Goal: Information Seeking & Learning: Learn about a topic

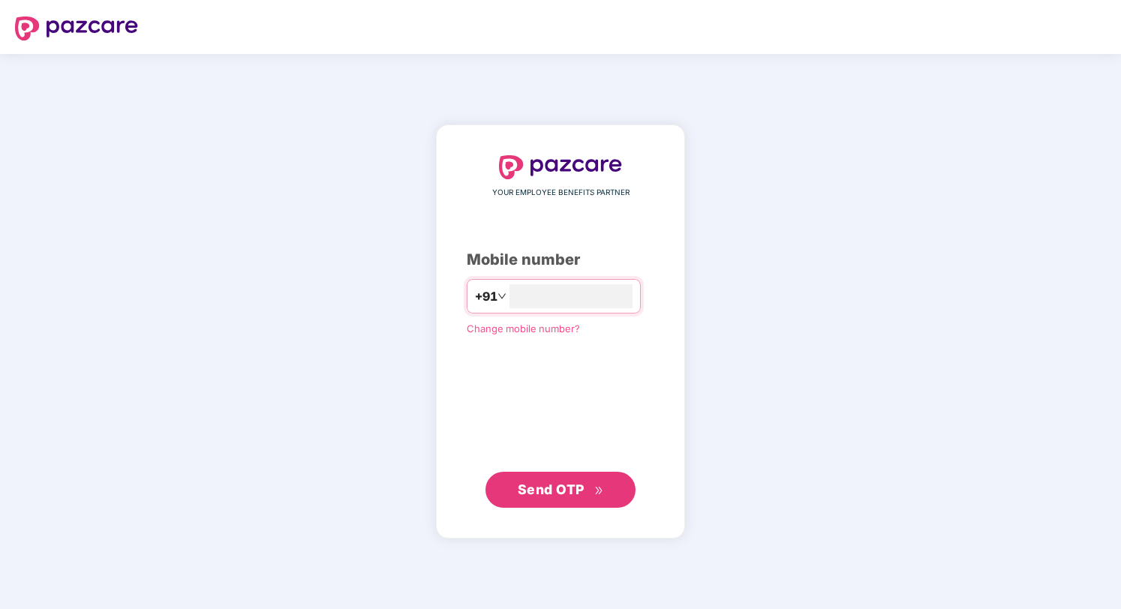
type input "**********"
click at [581, 484] on span "Send OTP" at bounding box center [551, 490] width 67 height 16
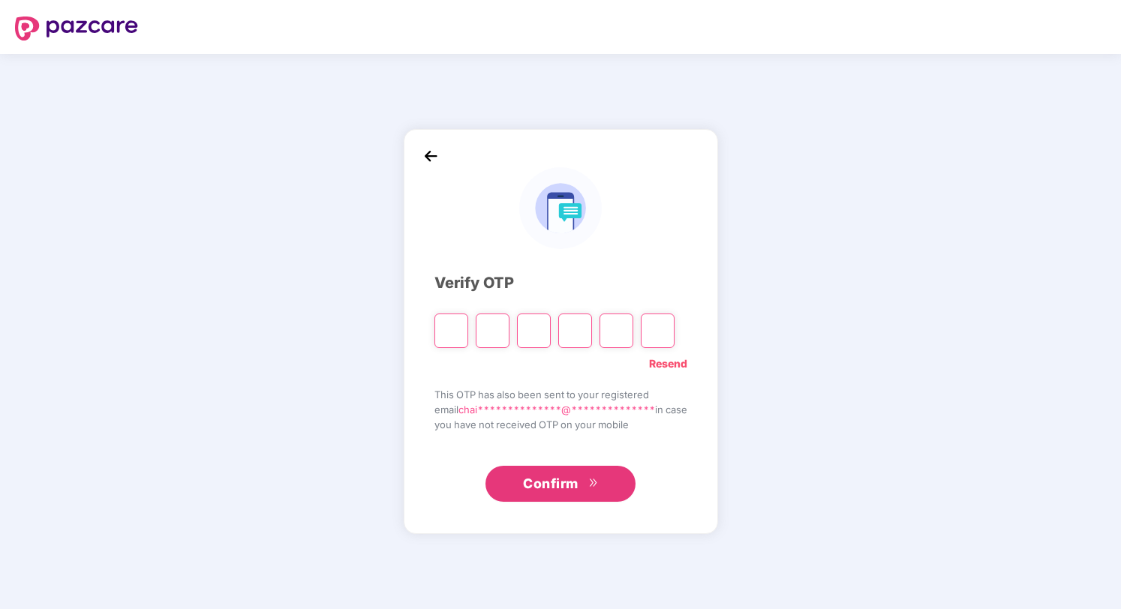
type input "*"
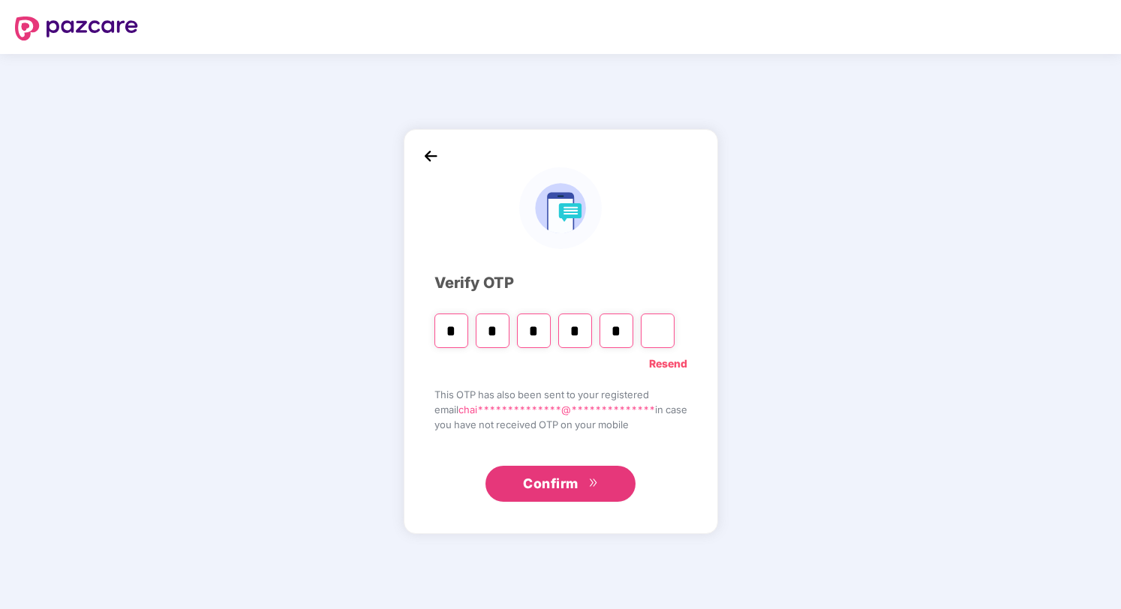
type input "*"
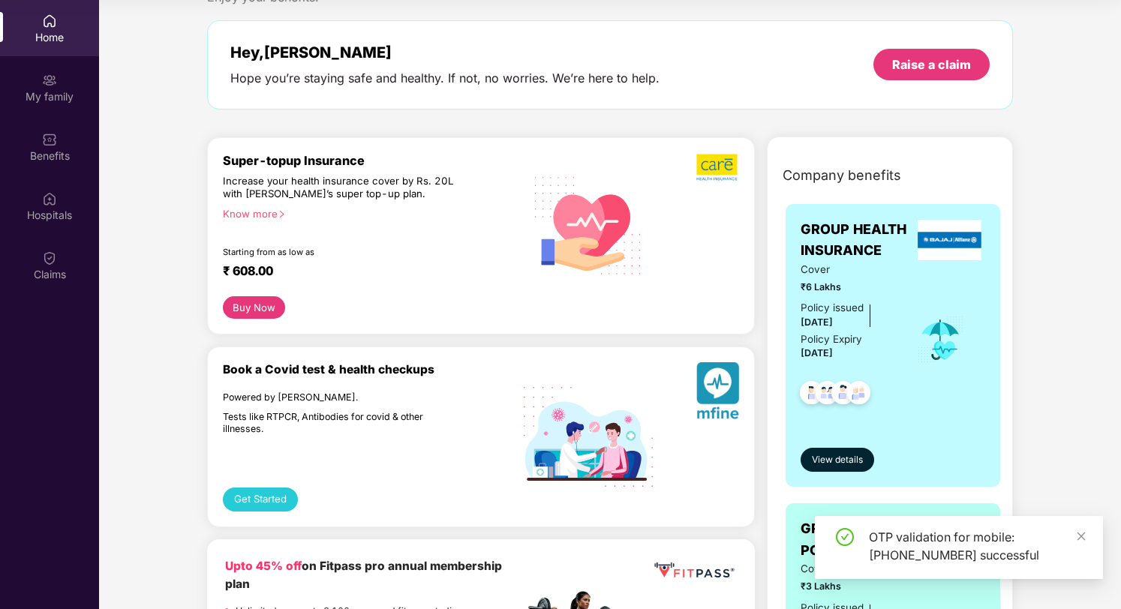
scroll to position [54, 0]
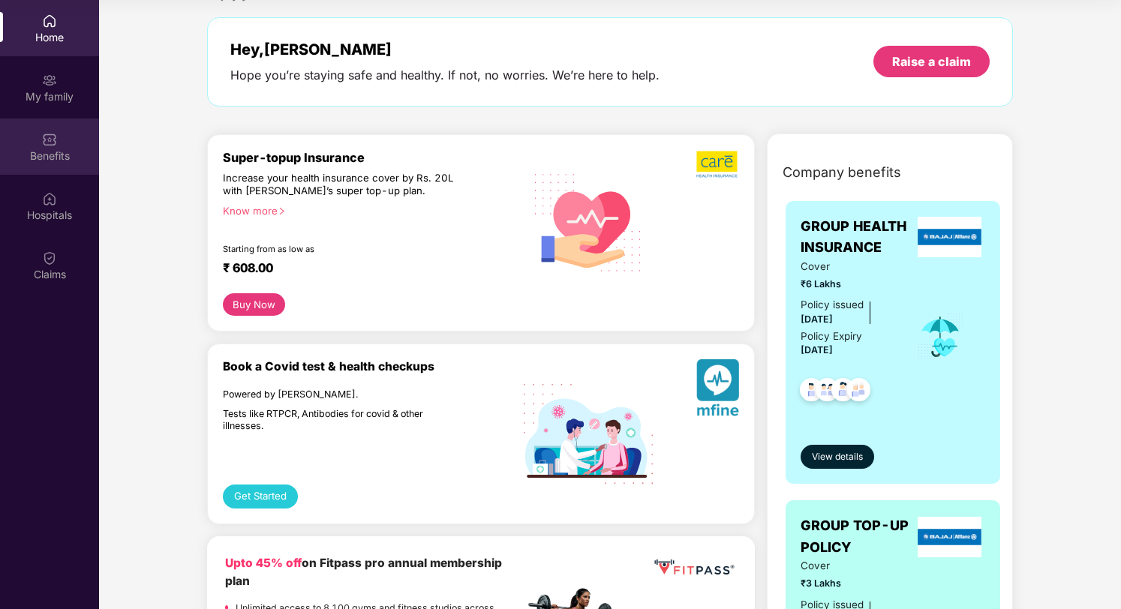
click at [62, 150] on div "Benefits" at bounding box center [49, 156] width 99 height 15
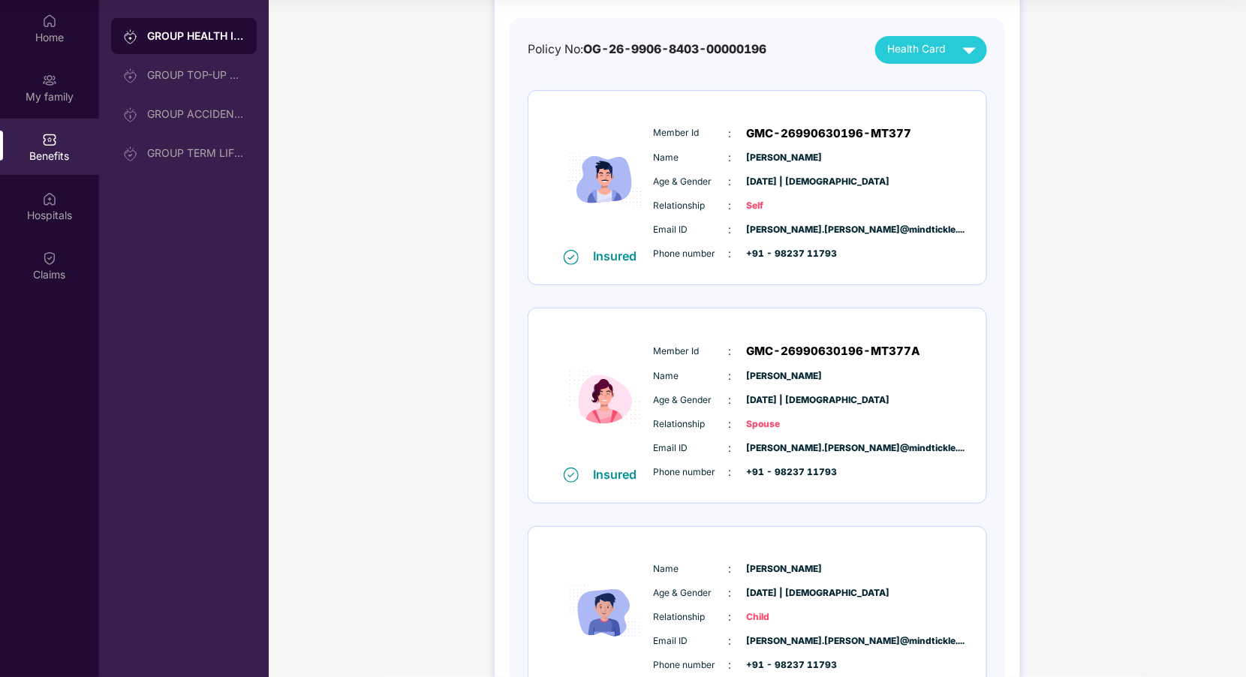
scroll to position [130, 0]
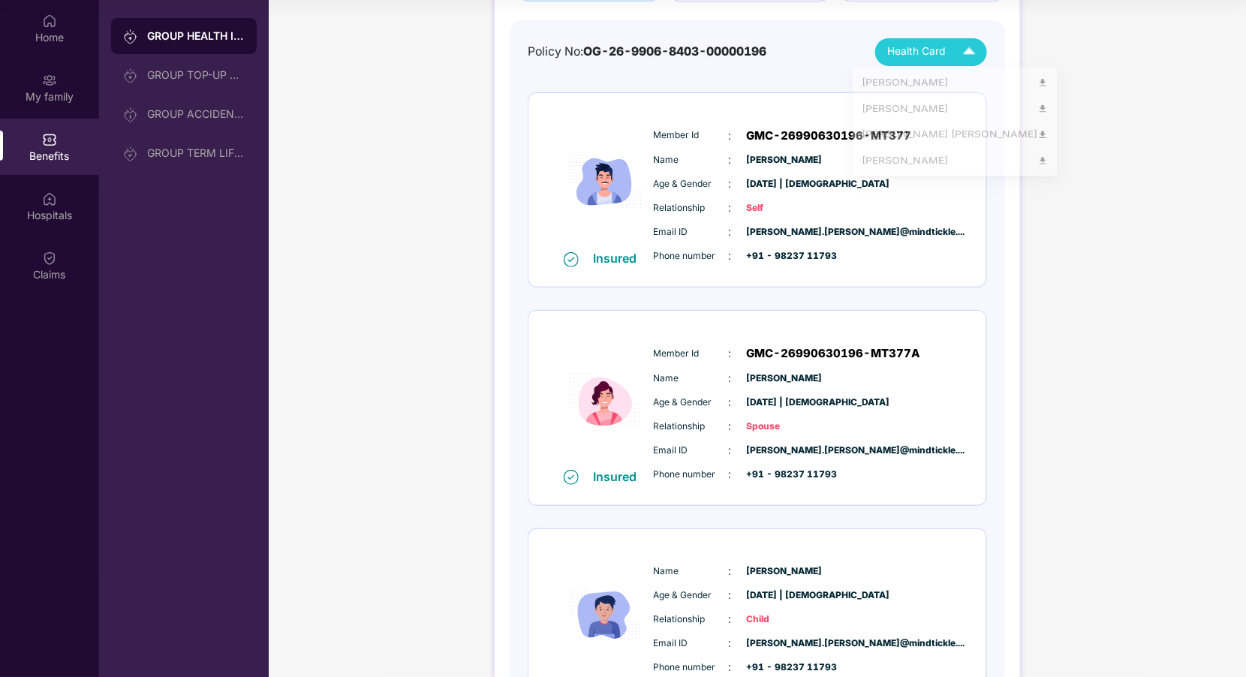
click at [921, 52] on span "Health Card" at bounding box center [916, 52] width 58 height 17
click at [861, 251] on div "Phone number : +91 - 98237 11793" at bounding box center [803, 256] width 298 height 17
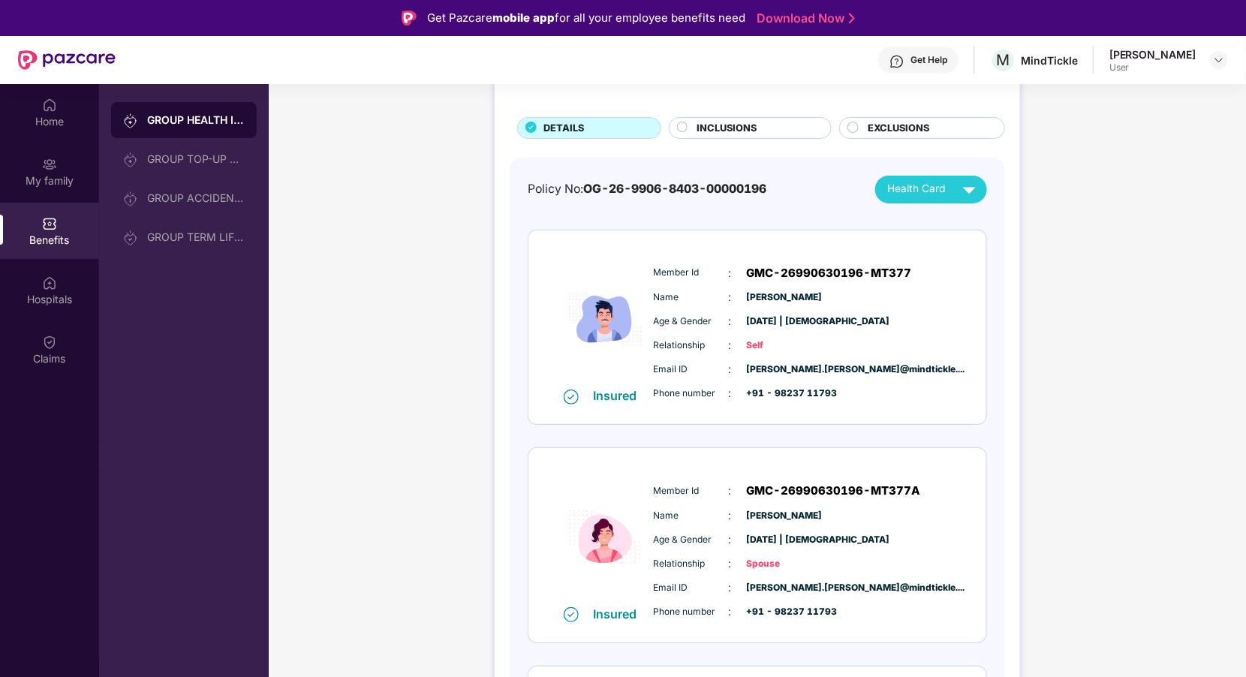
scroll to position [79, 0]
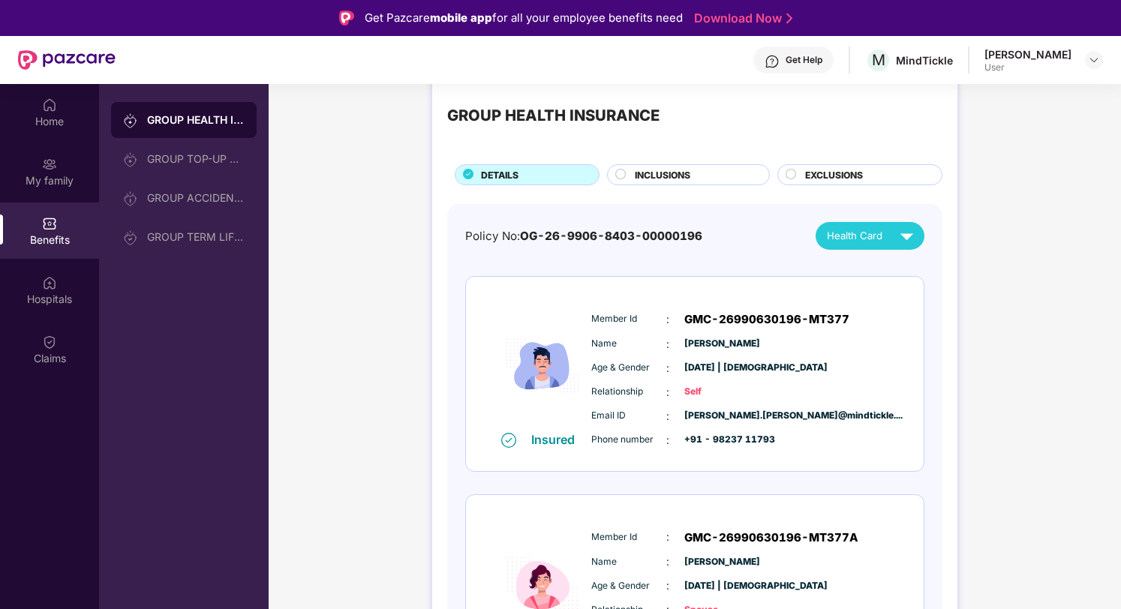
scroll to position [0, 0]
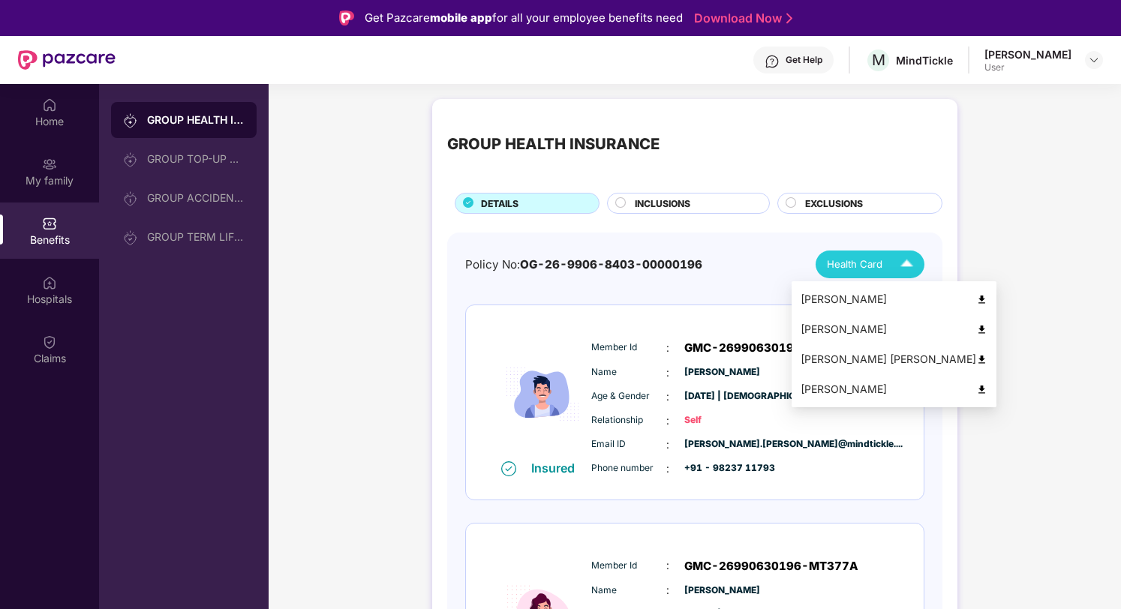
click at [976, 299] on img at bounding box center [981, 299] width 11 height 11
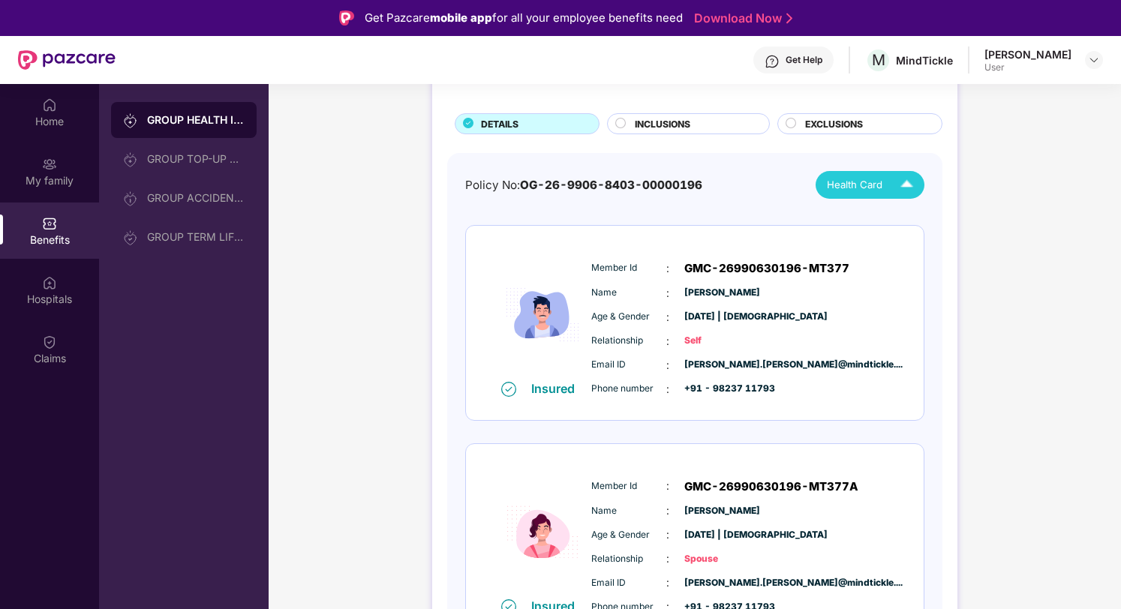
scroll to position [95, 0]
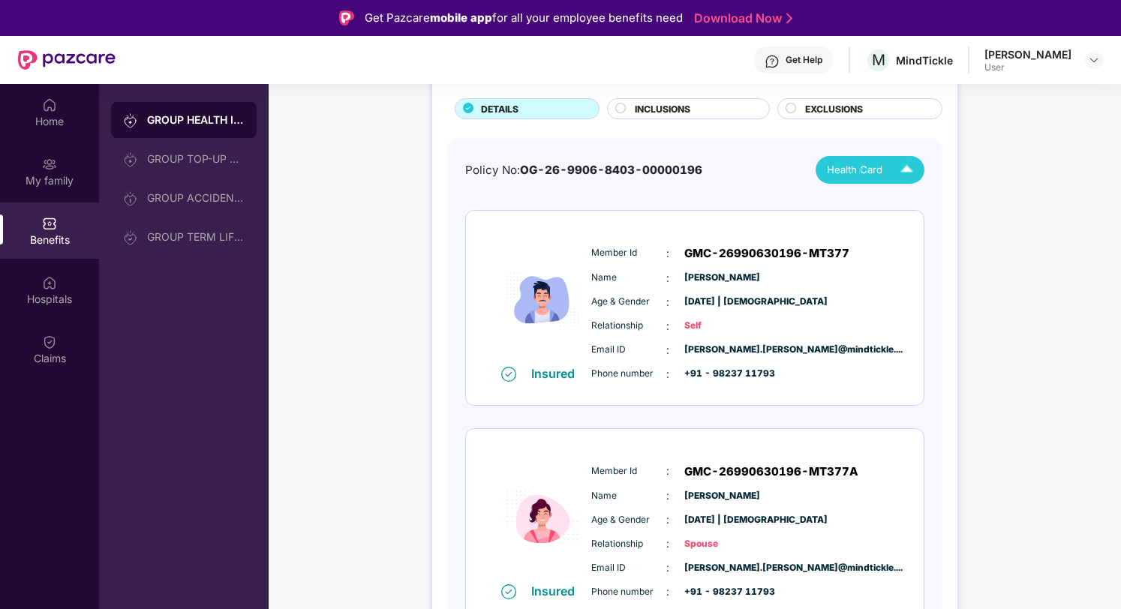
click at [859, 164] on span "Health Card" at bounding box center [855, 170] width 56 height 16
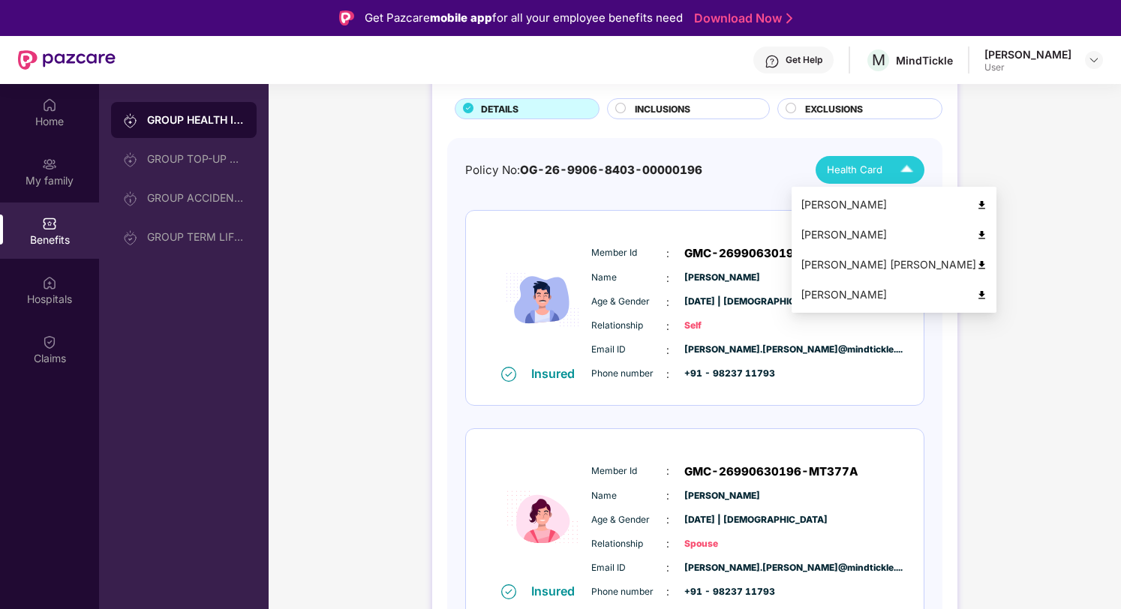
click at [840, 233] on div "[PERSON_NAME]" at bounding box center [894, 235] width 187 height 17
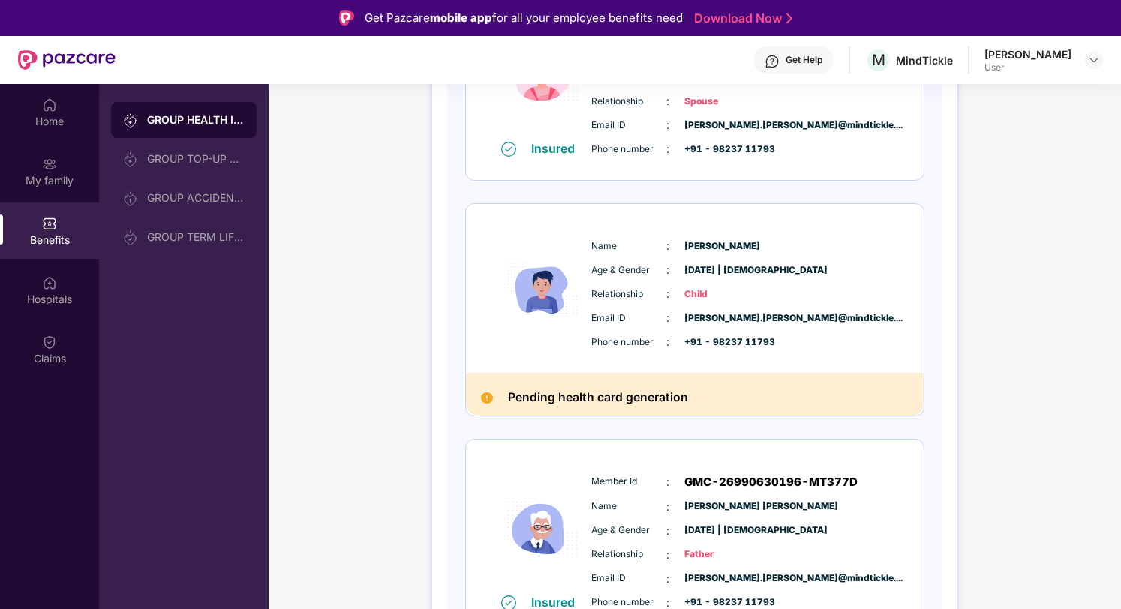
scroll to position [561, 0]
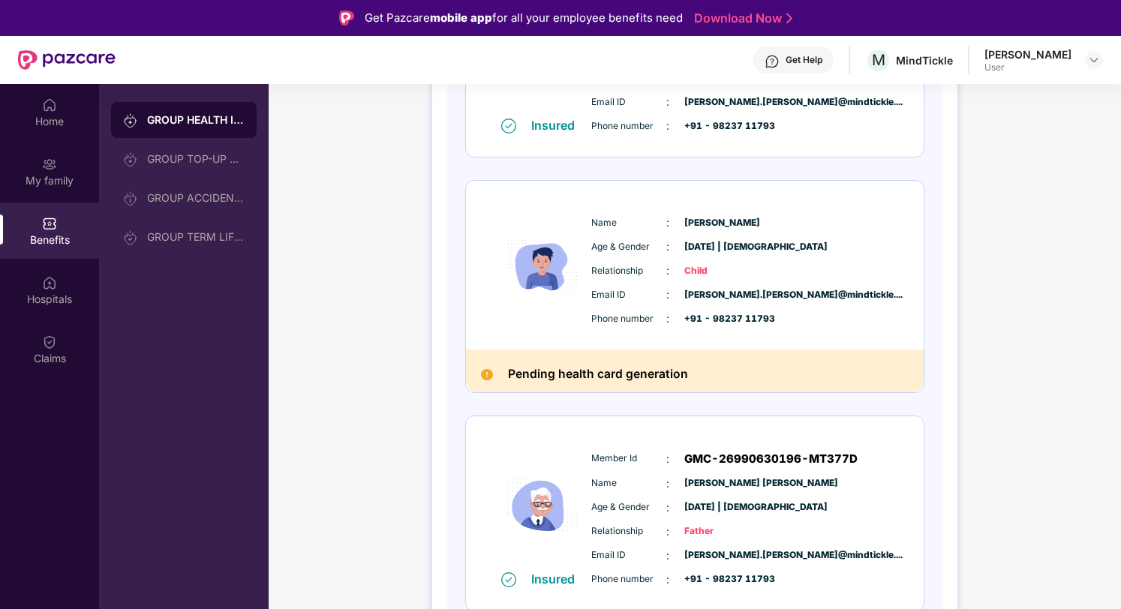
click at [702, 261] on div "Name : [PERSON_NAME] Age & Gender : [DATE] | [DEMOGRAPHIC_DATA] Relationship : …" at bounding box center [740, 271] width 305 height 128
click at [682, 311] on div "Phone number : +91 - 98237 11793" at bounding box center [740, 319] width 298 height 17
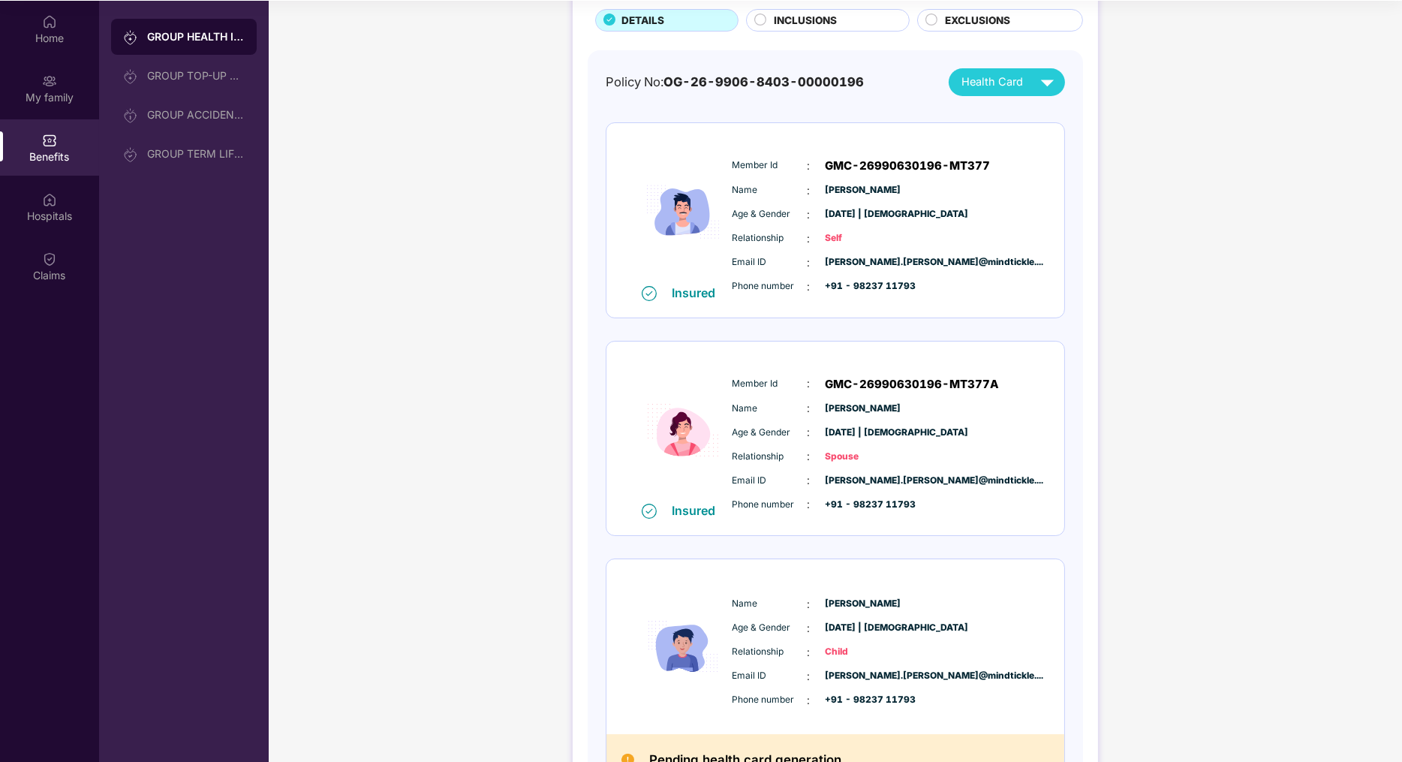
scroll to position [99, 0]
